Goal: Register for event/course

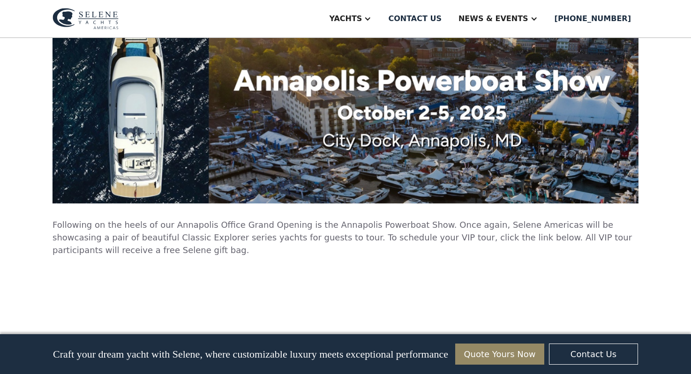
scroll to position [4334, 0]
